Goal: Transaction & Acquisition: Purchase product/service

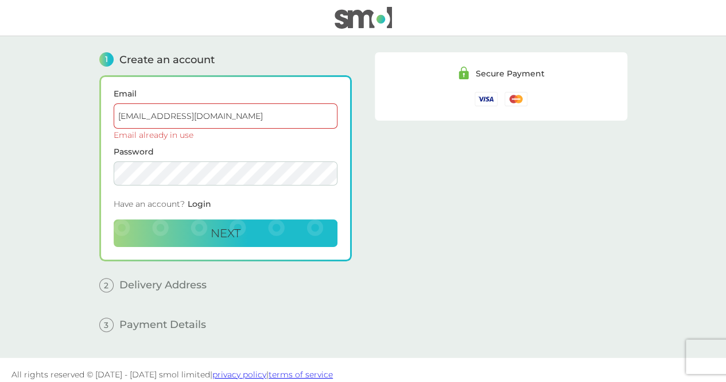
drag, startPoint x: 0, startPoint y: 0, endPoint x: 271, endPoint y: 110, distance: 293.0
click at [271, 110] on input "[EMAIL_ADDRESS][DOMAIN_NAME]" at bounding box center [226, 115] width 224 height 25
drag, startPoint x: 270, startPoint y: 114, endPoint x: 184, endPoint y: 106, distance: 86.5
click at [184, 106] on input "[EMAIL_ADDRESS][DOMAIN_NAME]" at bounding box center [226, 115] width 224 height 25
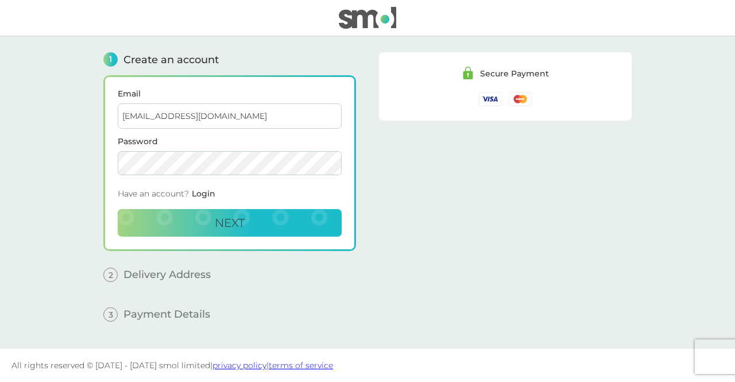
type input "[EMAIL_ADDRESS][DOMAIN_NAME]"
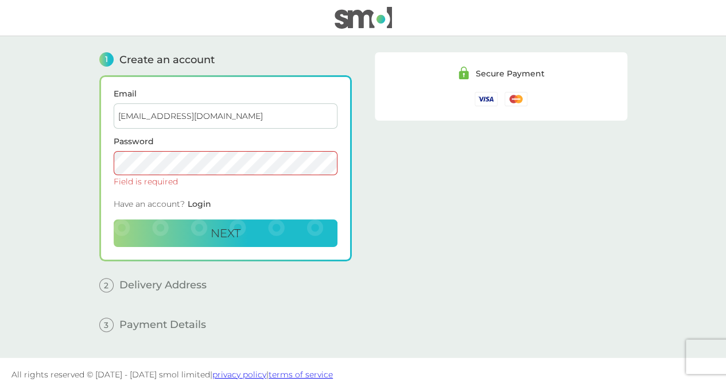
click at [259, 114] on input "[EMAIL_ADDRESS][DOMAIN_NAME]" at bounding box center [226, 115] width 224 height 25
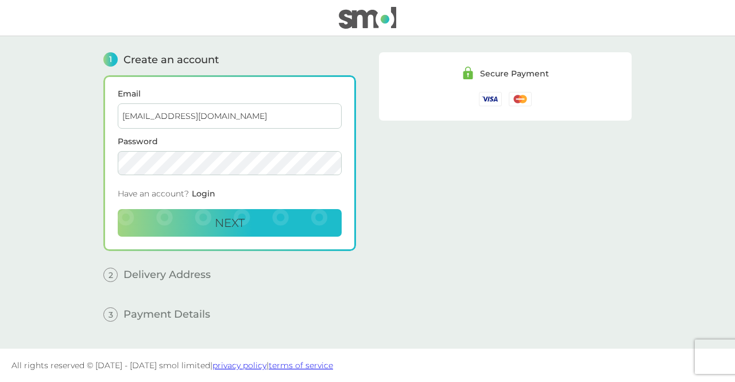
click at [118, 209] on button "Next" at bounding box center [230, 223] width 224 height 28
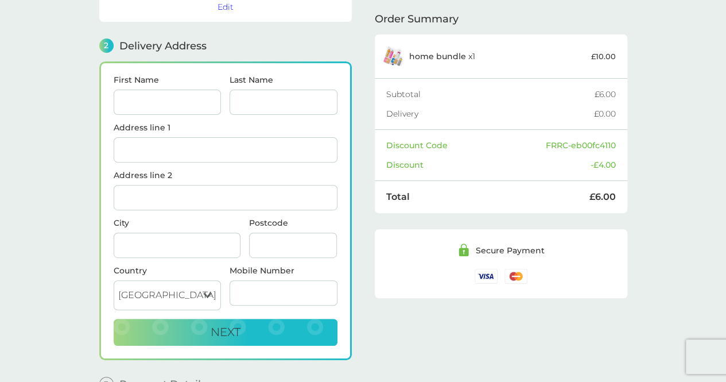
scroll to position [140, 0]
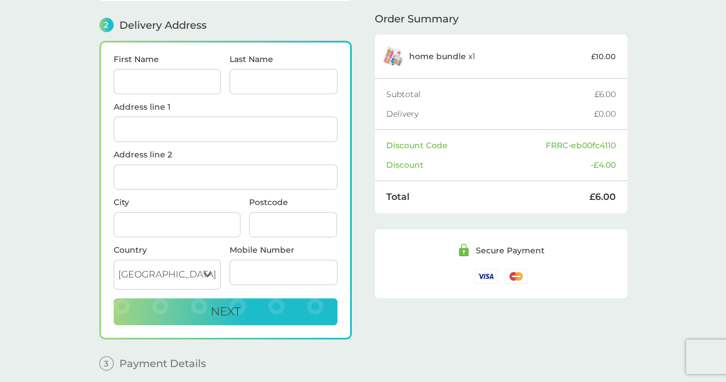
click at [181, 78] on input "First Name" at bounding box center [168, 81] width 108 height 25
type input "[PERSON_NAME]"
type input "[STREET_ADDRESS]"
type input "[GEOGRAPHIC_DATA]"
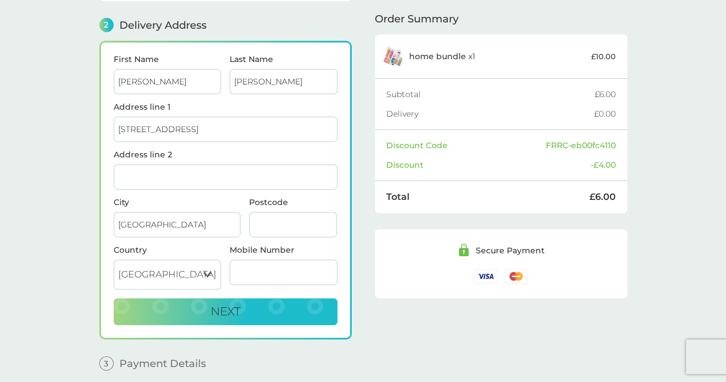
type input "CB4 1DT"
type input "07581481213"
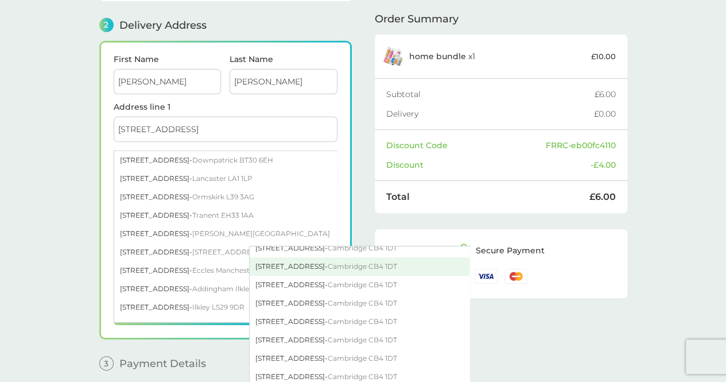
scroll to position [459, 0]
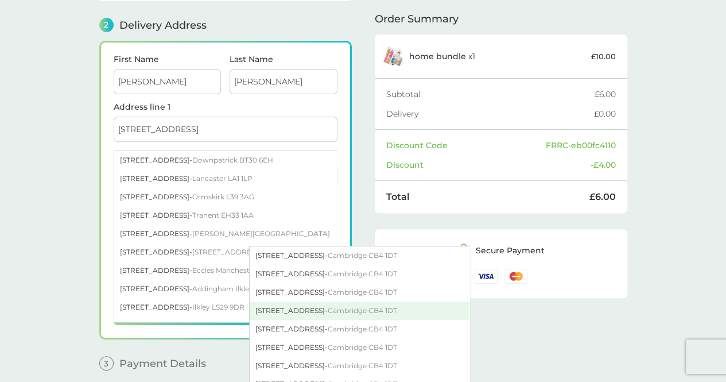
click at [294, 310] on div "[STREET_ADDRESS]" at bounding box center [360, 310] width 220 height 18
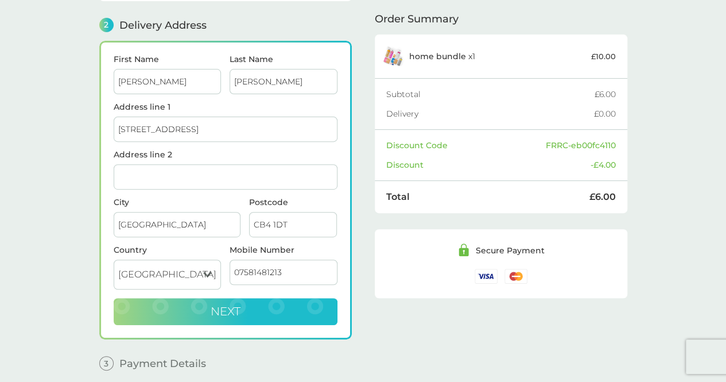
click at [255, 302] on button "Next" at bounding box center [226, 312] width 224 height 28
checkbox input "true"
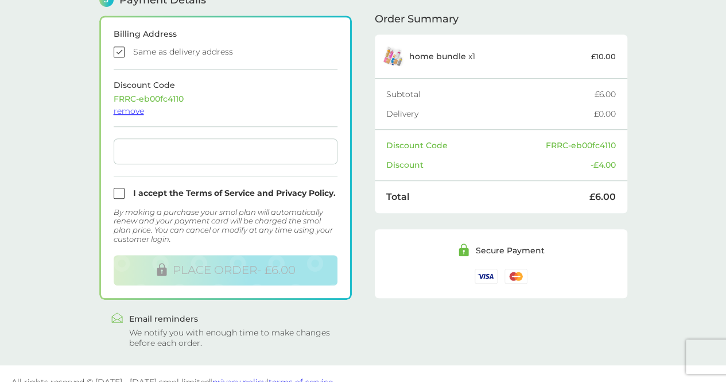
scroll to position [355, 0]
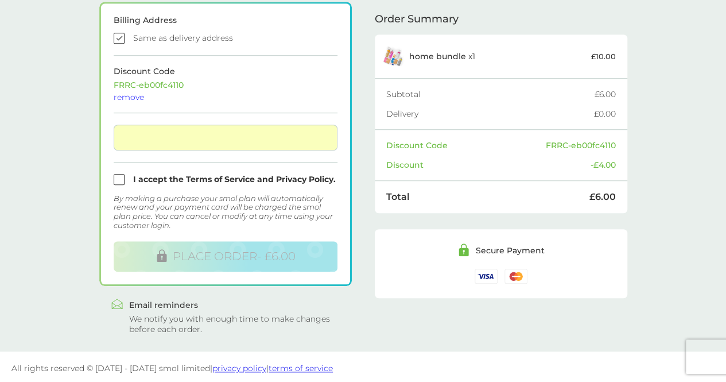
click at [119, 174] on input "checkbox" at bounding box center [226, 179] width 224 height 11
checkbox input "true"
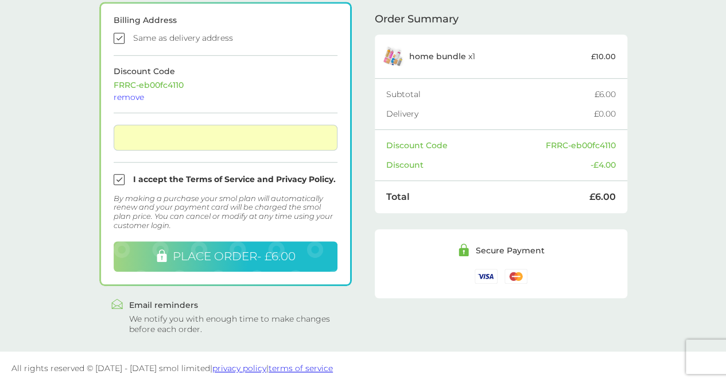
click at [234, 253] on span "PLACE ORDER - £6.00" at bounding box center [234, 256] width 123 height 14
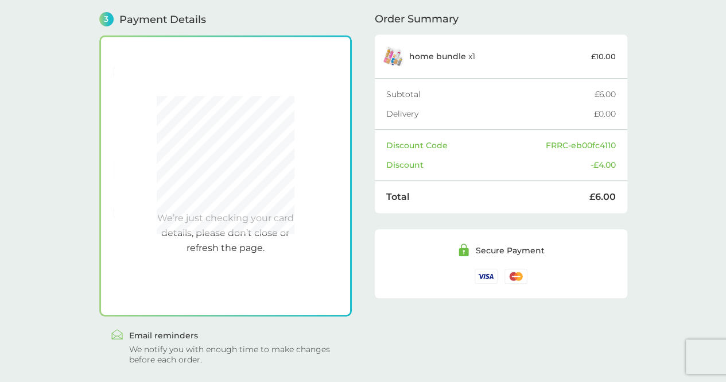
scroll to position [316, 0]
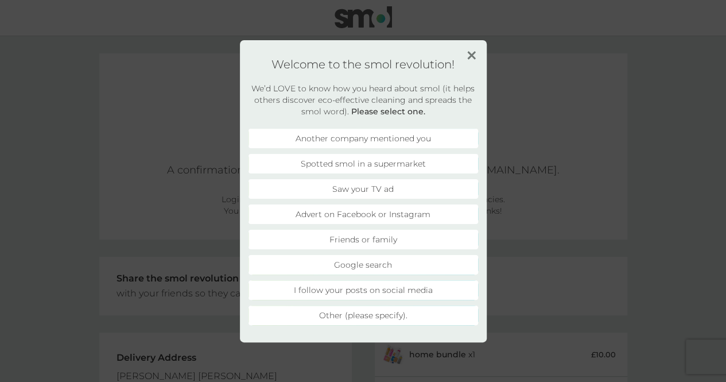
click at [383, 237] on li "Friends or family" at bounding box center [363, 240] width 230 height 20
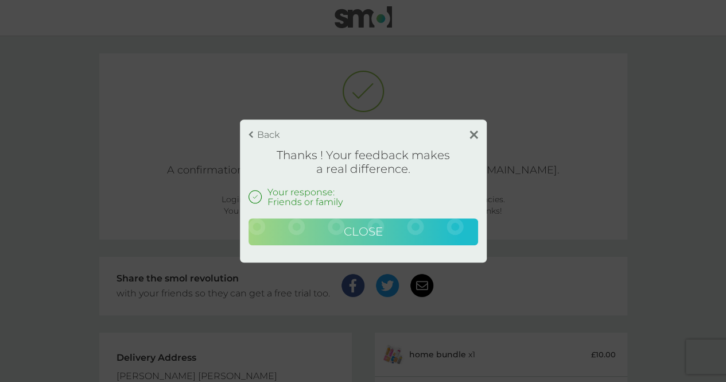
click at [434, 229] on button "Close" at bounding box center [363, 232] width 230 height 28
